Goal: Transaction & Acquisition: Purchase product/service

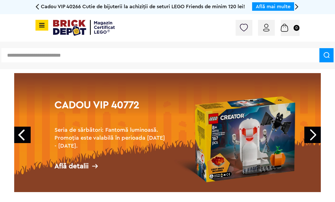
click at [41, 28] on span at bounding box center [41, 25] width 13 height 11
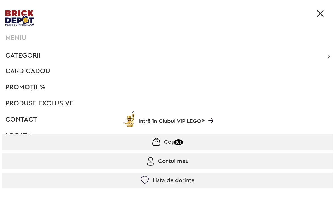
click at [17, 54] on span "Categorii" at bounding box center [22, 55] width 35 height 7
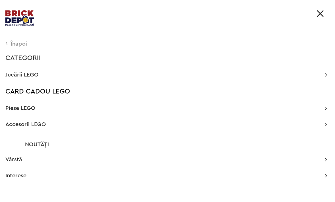
click at [16, 74] on span "Jucării LEGO" at bounding box center [21, 75] width 33 height 6
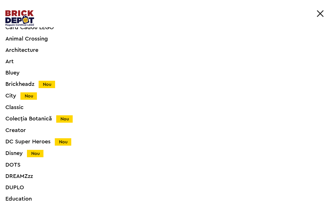
scroll to position [47, 0]
click at [13, 128] on div "Creator" at bounding box center [159, 130] width 308 height 6
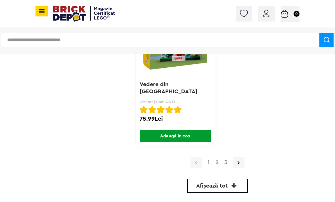
scroll to position [2082, 0]
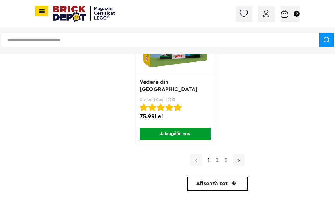
click at [221, 184] on span "Afișează tot" at bounding box center [211, 184] width 31 height 6
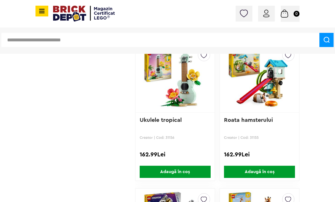
scroll to position [2177, 0]
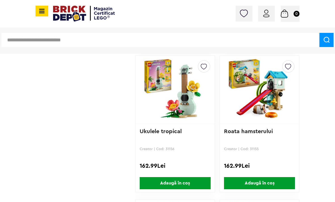
click at [177, 132] on link "Ukulele tropical" at bounding box center [161, 132] width 42 height 6
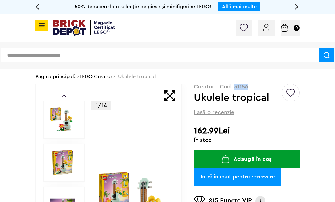
click at [143, 56] on input "text" at bounding box center [160, 55] width 318 height 14
type input "*"
